Goal: Register for event/course: Sign up to attend an event or enroll in a course

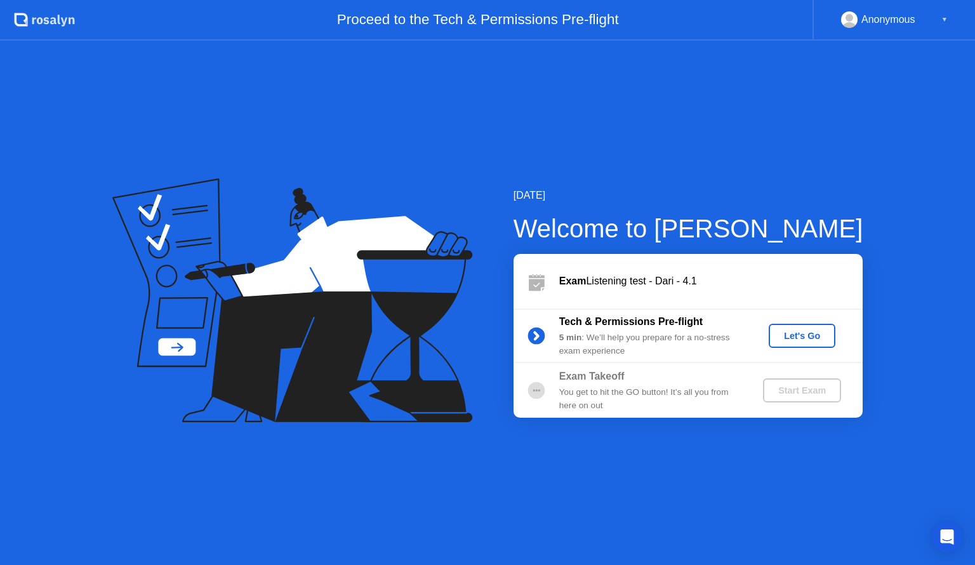
click at [793, 337] on div "Let's Go" at bounding box center [802, 336] width 56 height 10
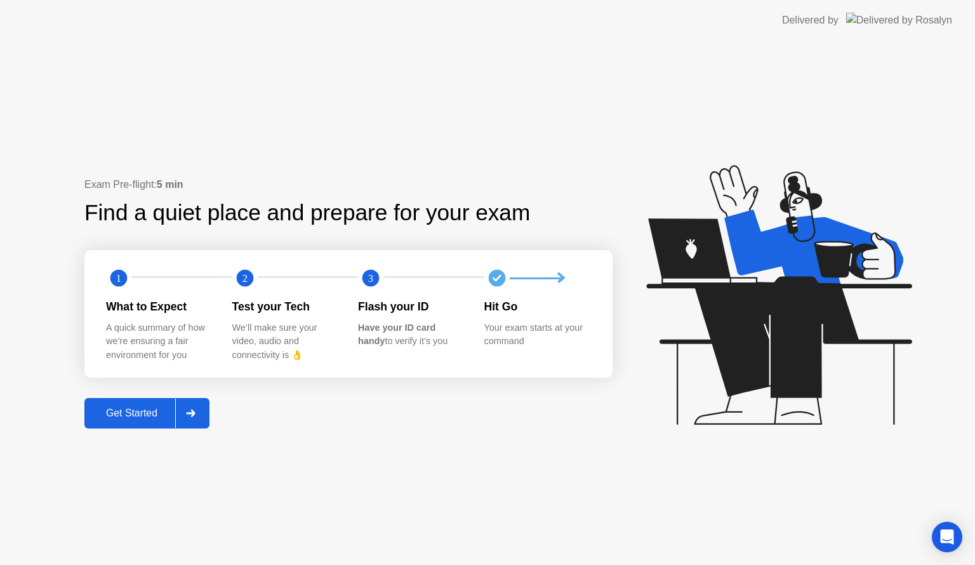
click at [140, 419] on div "Get Started" at bounding box center [131, 413] width 87 height 11
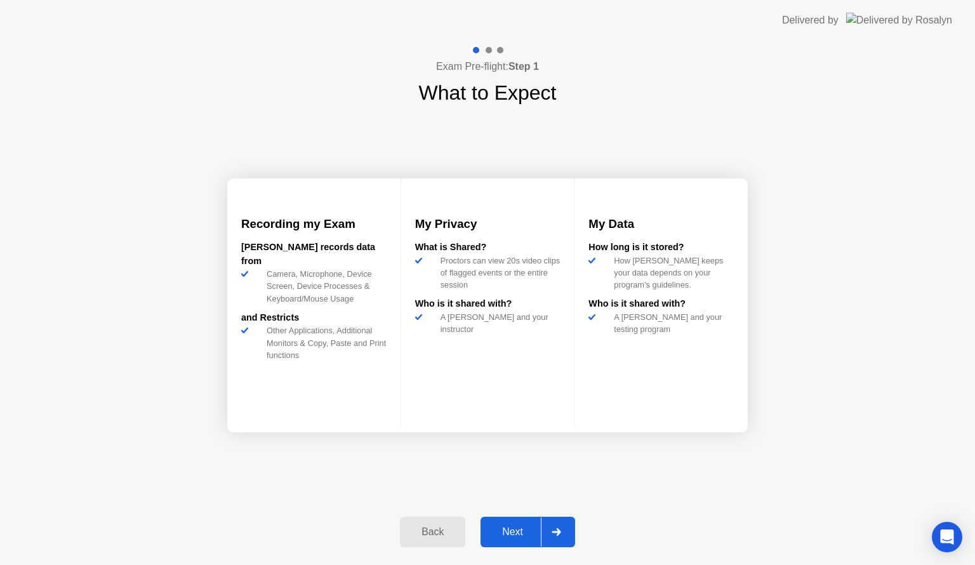
click at [510, 523] on button "Next" at bounding box center [527, 532] width 95 height 30
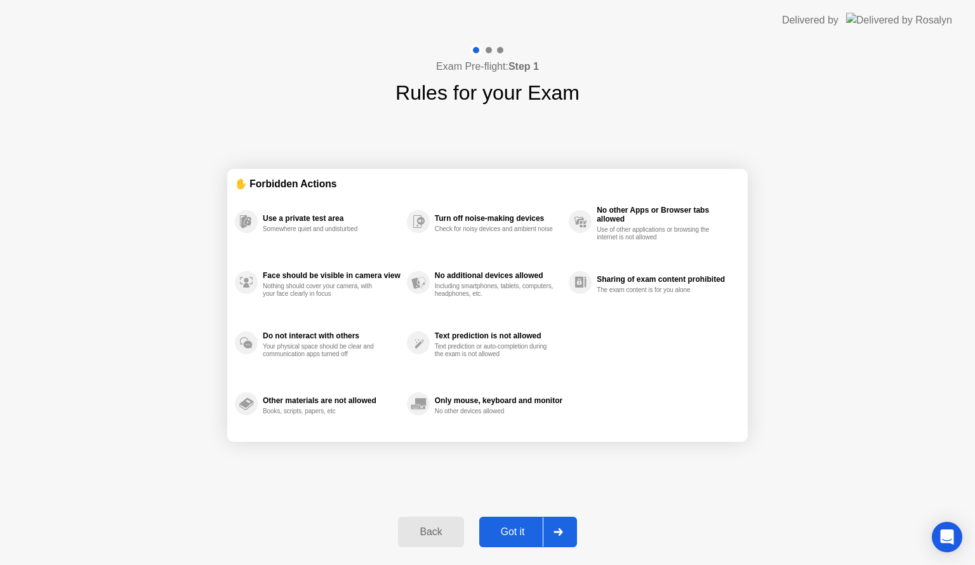
click at [510, 523] on button "Got it" at bounding box center [528, 532] width 98 height 30
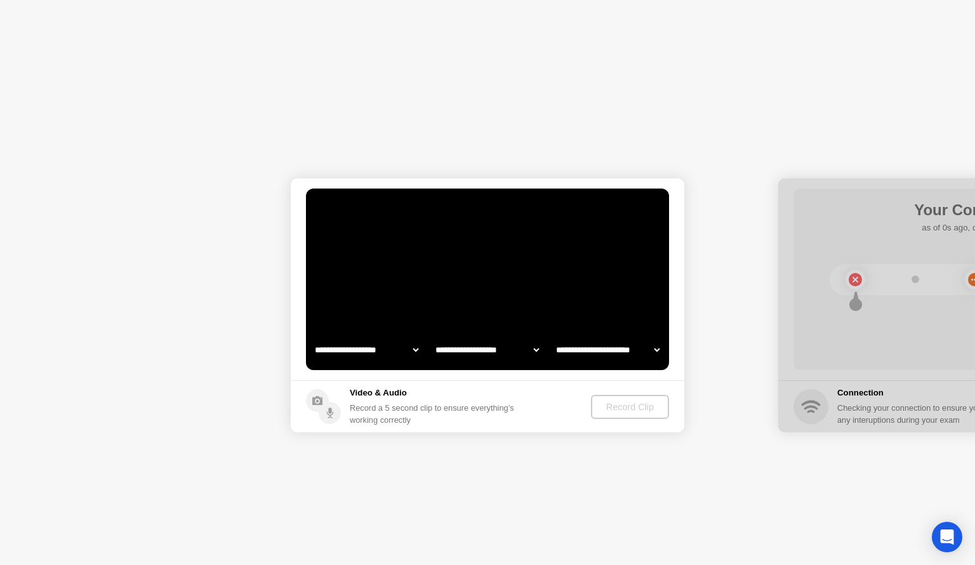
select select "**********"
select select "*******"
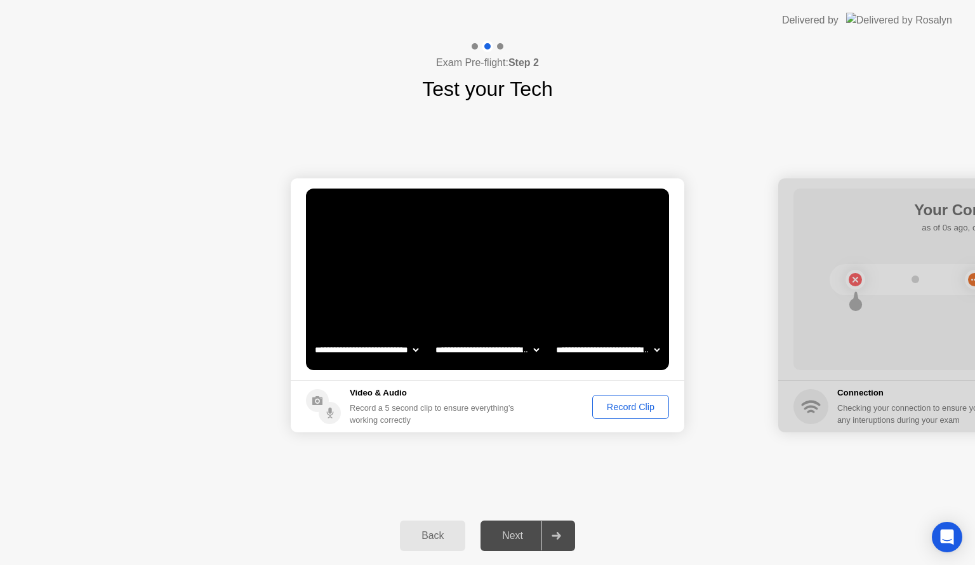
click at [616, 404] on div "Record Clip" at bounding box center [631, 407] width 68 height 10
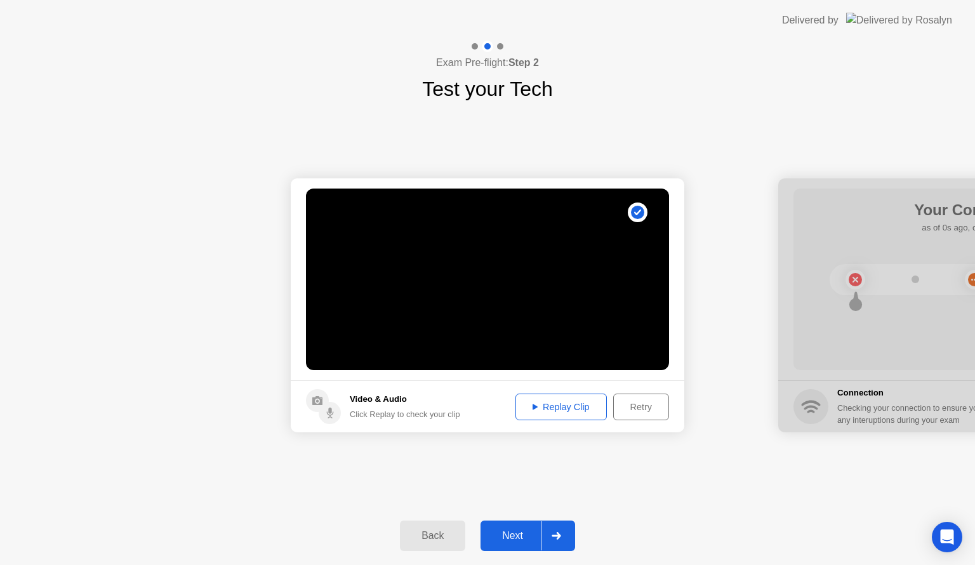
click at [505, 537] on div "Next" at bounding box center [512, 535] width 56 height 11
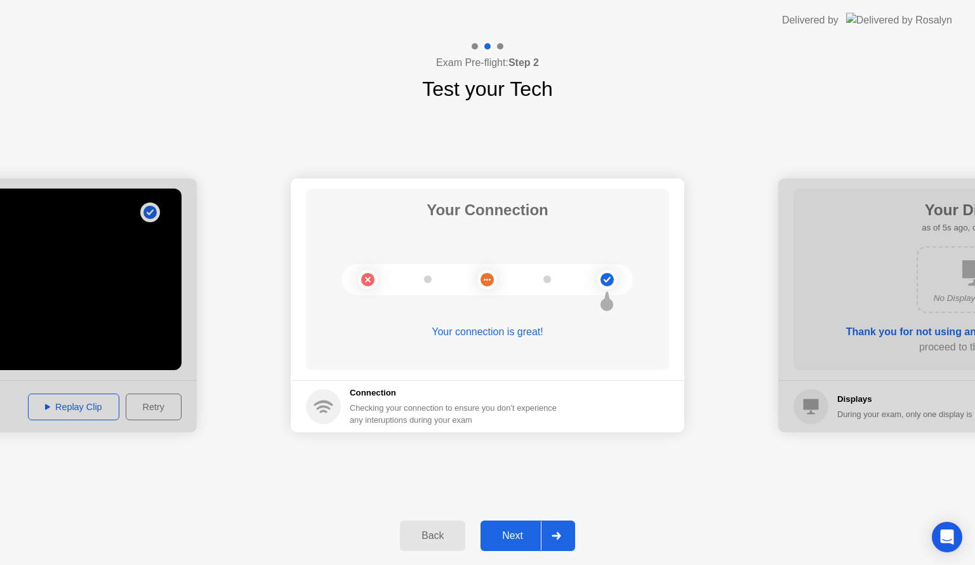
click at [505, 537] on div "Next" at bounding box center [512, 535] width 56 height 11
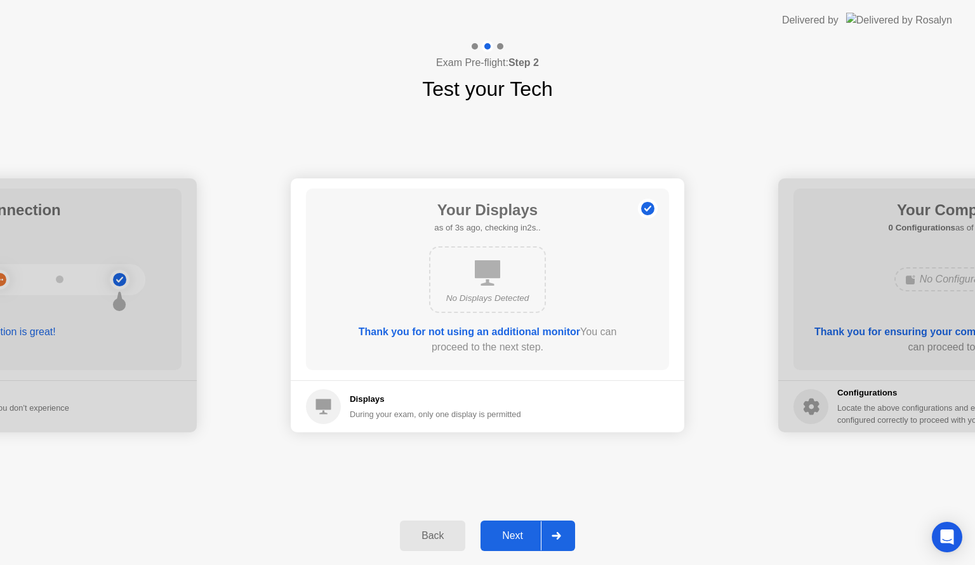
click at [505, 537] on div "Next" at bounding box center [512, 535] width 56 height 11
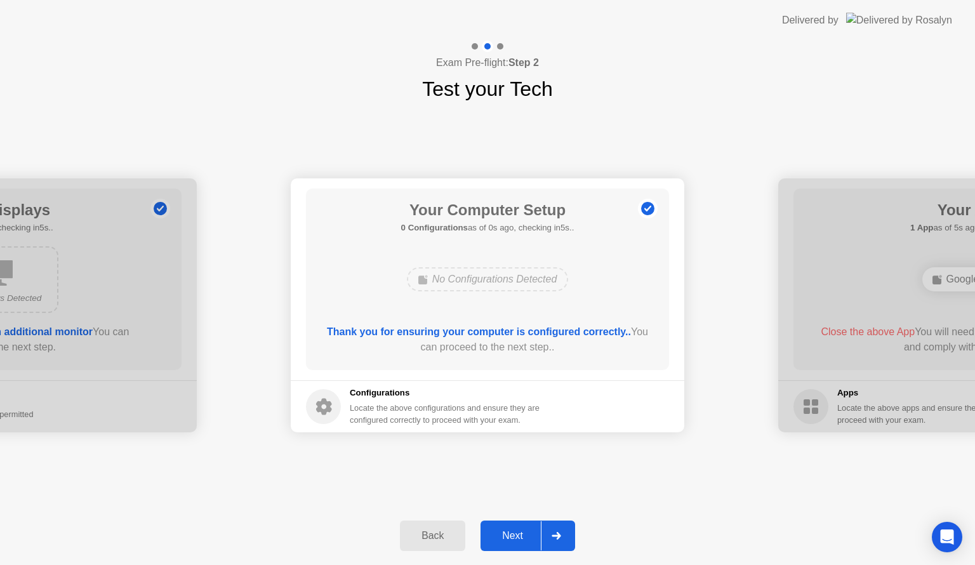
click at [505, 537] on div "Next" at bounding box center [512, 535] width 56 height 11
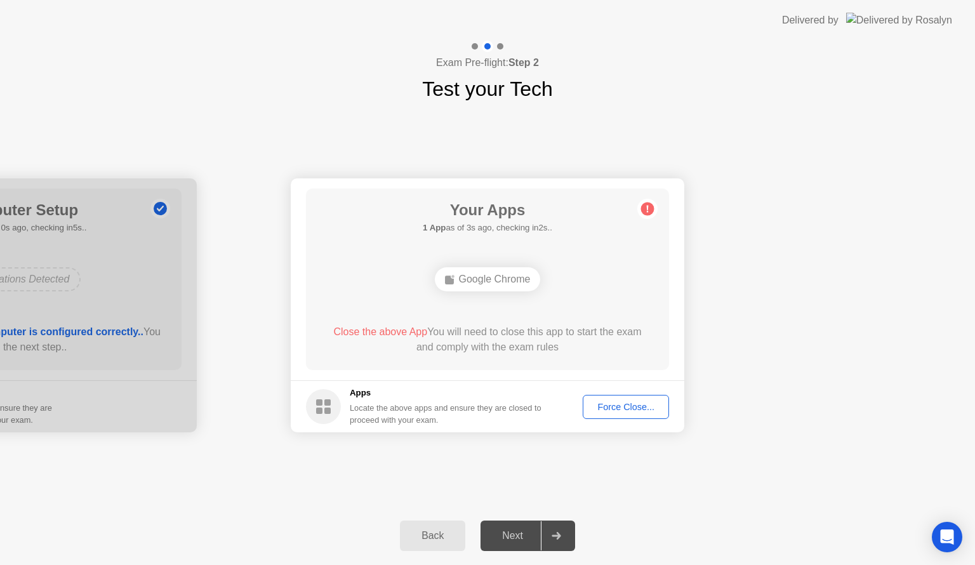
click at [611, 410] on div "Force Close..." at bounding box center [625, 407] width 77 height 10
click at [606, 411] on div "Force Close..." at bounding box center [625, 407] width 77 height 10
click at [500, 263] on div "Google Chrome" at bounding box center [487, 279] width 291 height 34
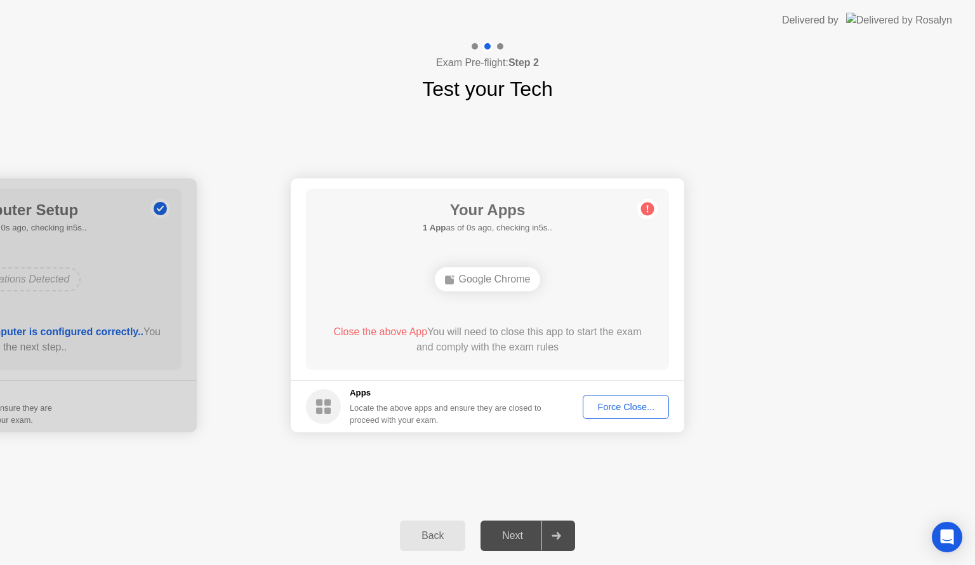
click at [495, 287] on div "Google Chrome" at bounding box center [488, 279] width 106 height 24
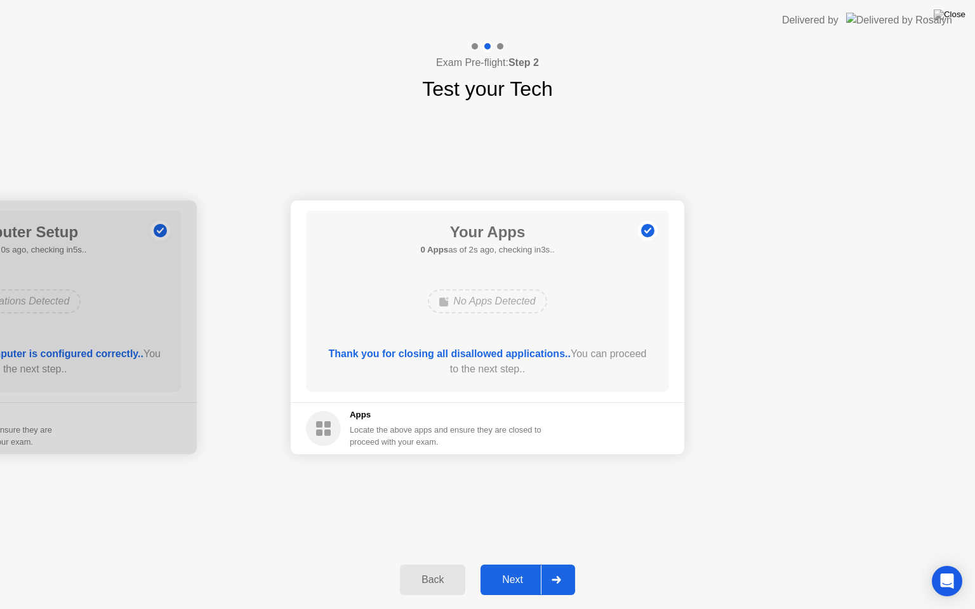
click at [499, 564] on div "Next" at bounding box center [512, 579] width 56 height 11
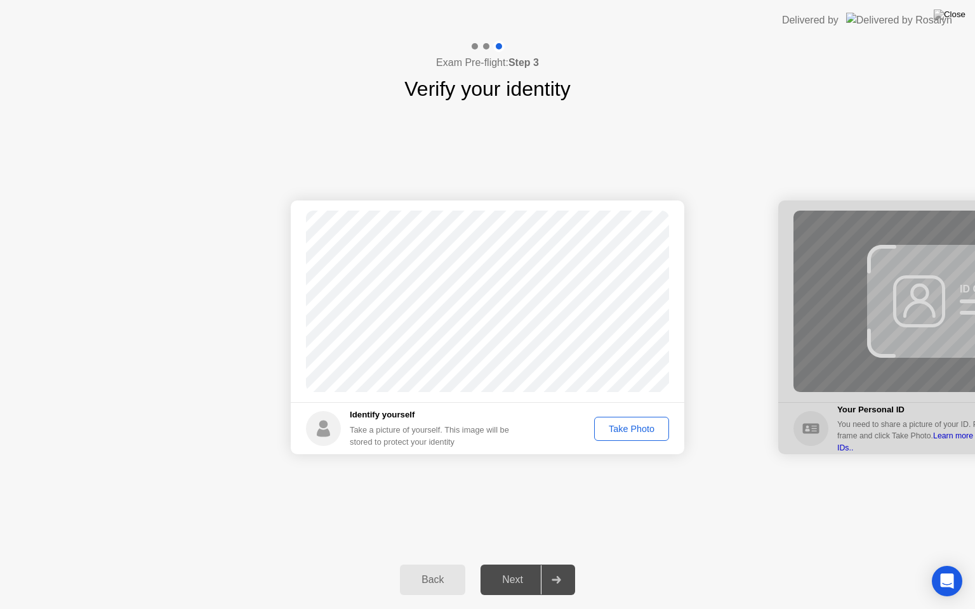
click at [627, 434] on div "Take Photo" at bounding box center [632, 429] width 66 height 10
click at [498, 564] on button "Next" at bounding box center [527, 580] width 95 height 30
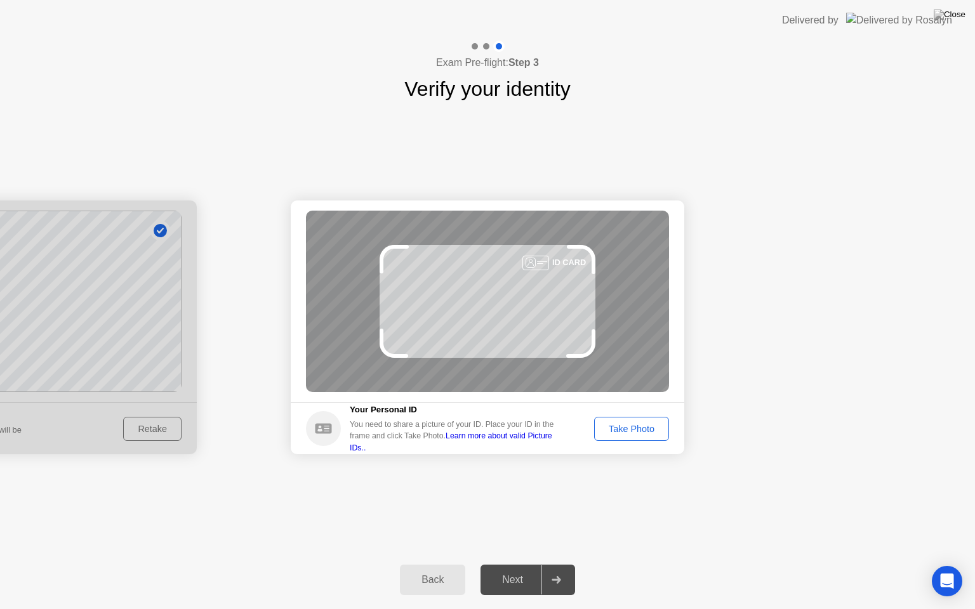
click at [636, 427] on div "Take Photo" at bounding box center [632, 429] width 66 height 10
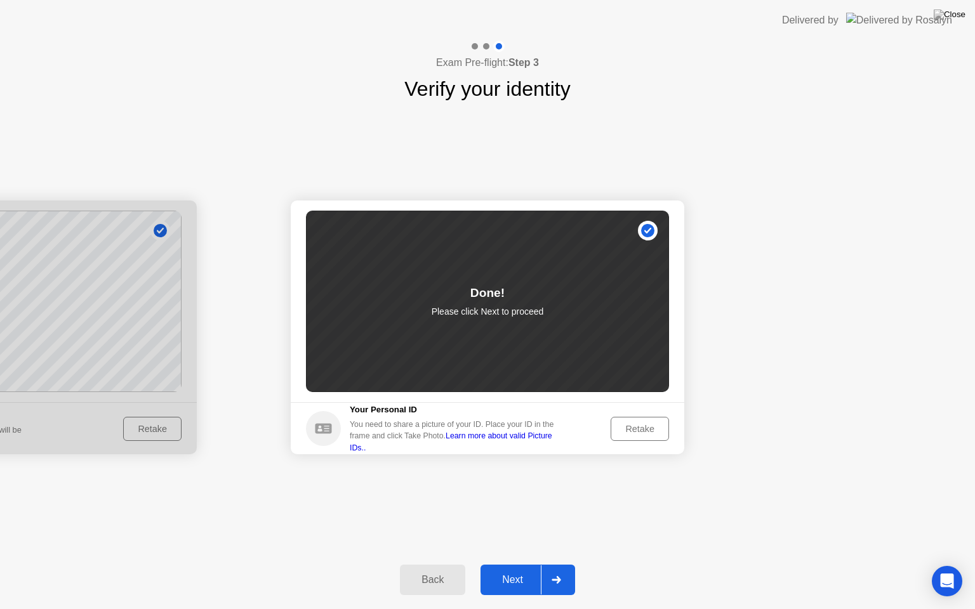
click at [510, 564] on div "Next" at bounding box center [512, 579] width 56 height 11
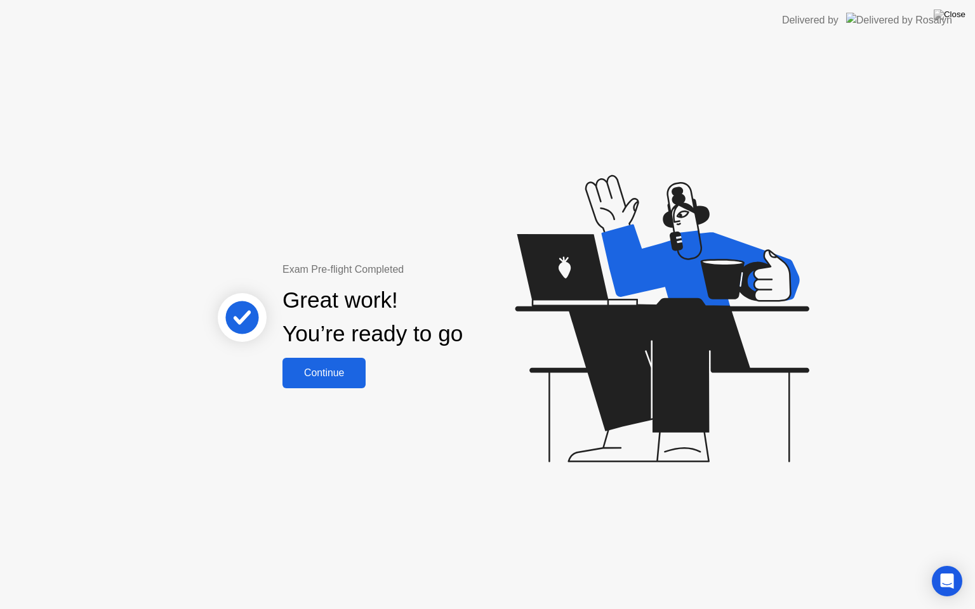
click at [340, 368] on div "Continue" at bounding box center [324, 373] width 76 height 11
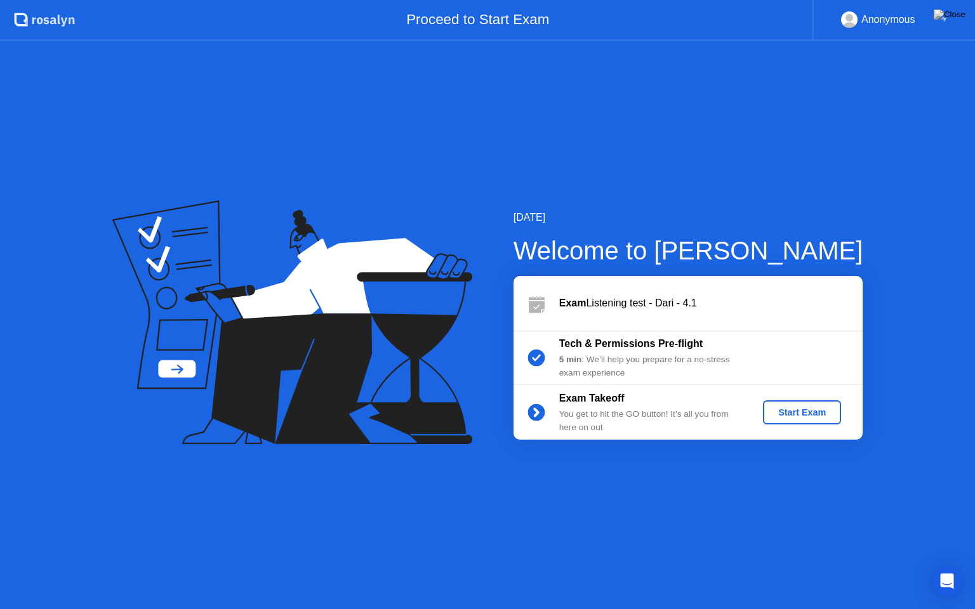
click at [787, 408] on div "Start Exam" at bounding box center [802, 413] width 68 height 10
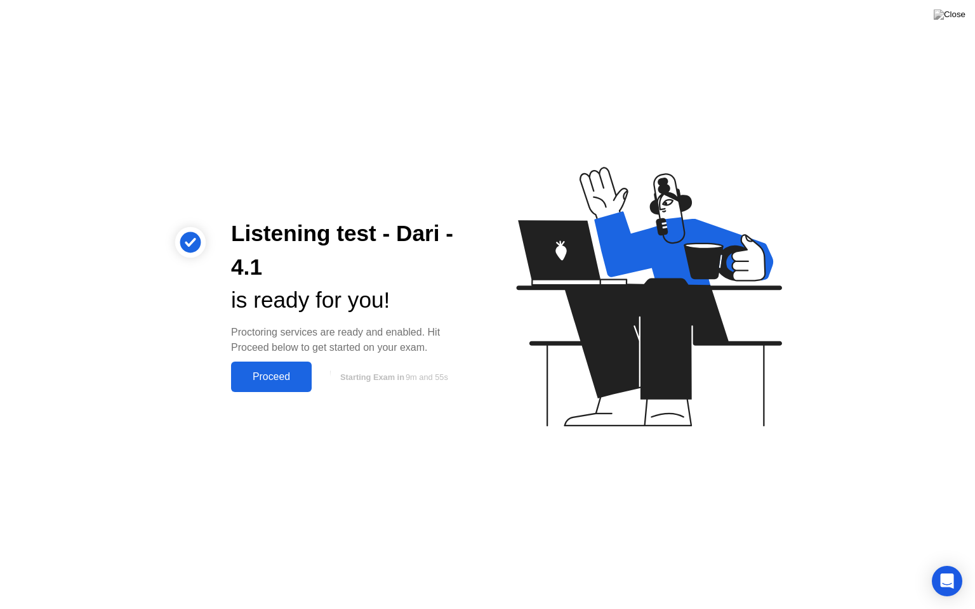
click at [295, 378] on div "Proceed" at bounding box center [271, 376] width 73 height 11
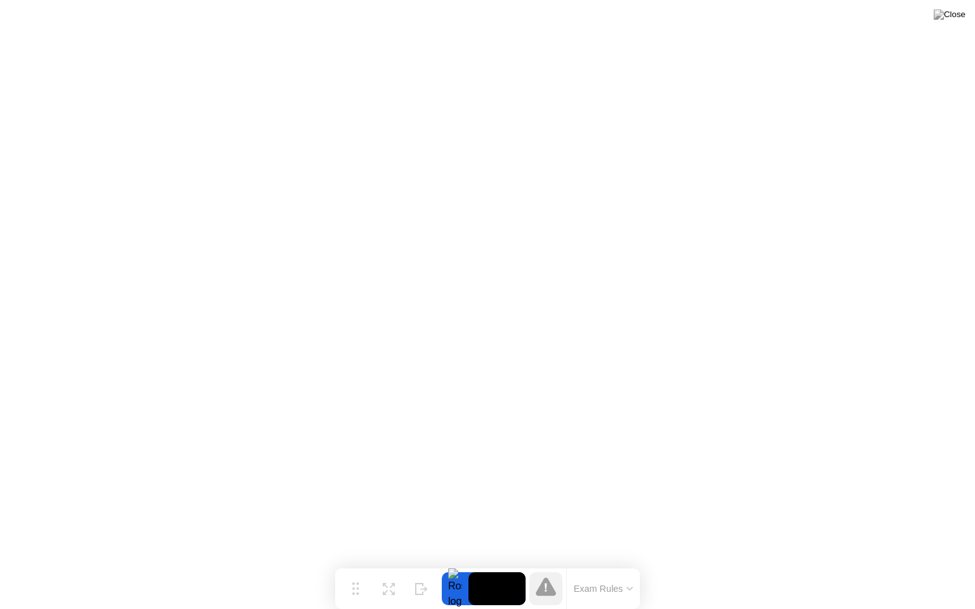
click at [949, 15] on button at bounding box center [950, 14] width 38 height 17
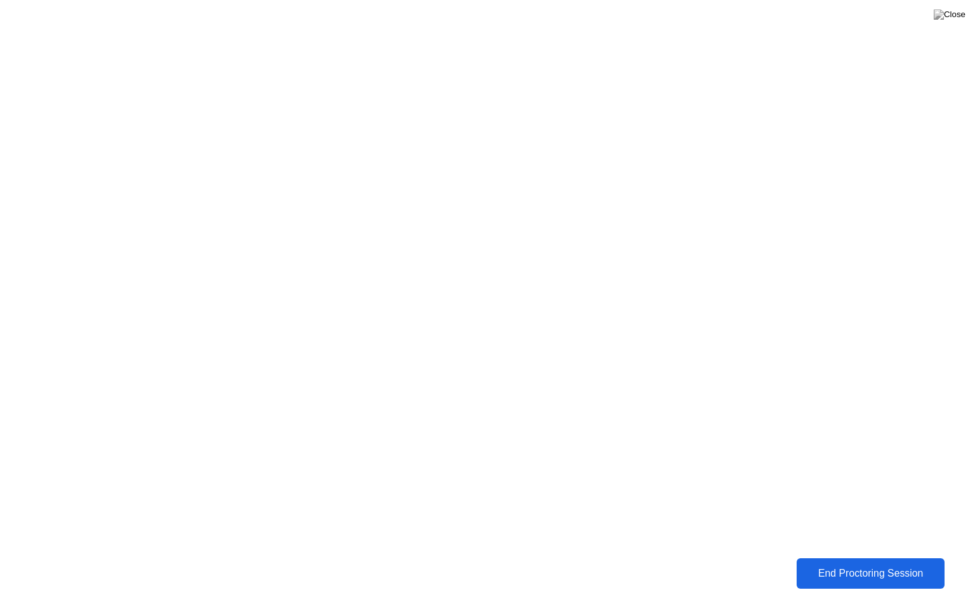
click at [863, 564] on div "End Proctoring Session" at bounding box center [871, 574] width 148 height 12
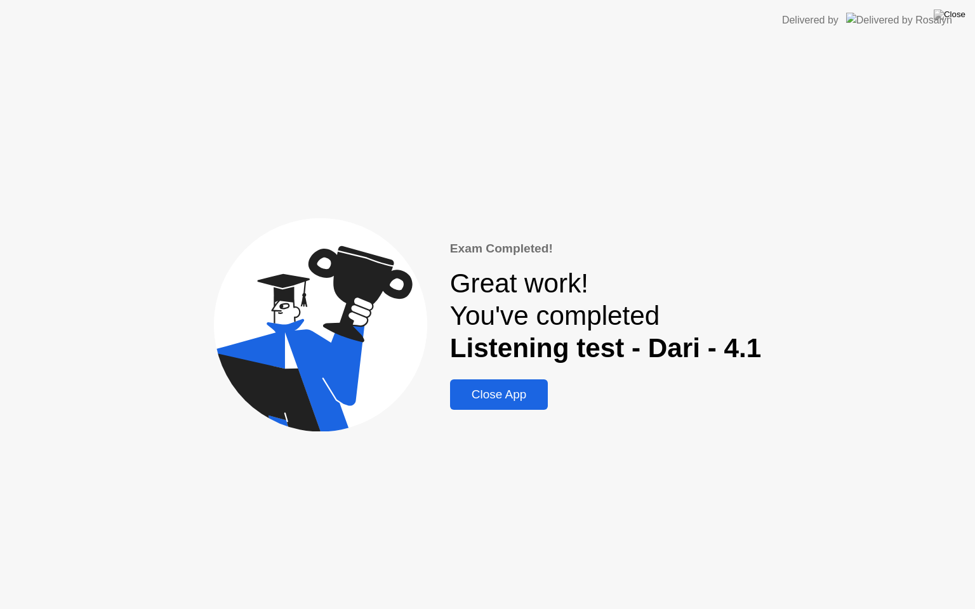
click at [508, 388] on div "Close App" at bounding box center [499, 395] width 91 height 14
